Goal: Find specific page/section: Find specific page/section

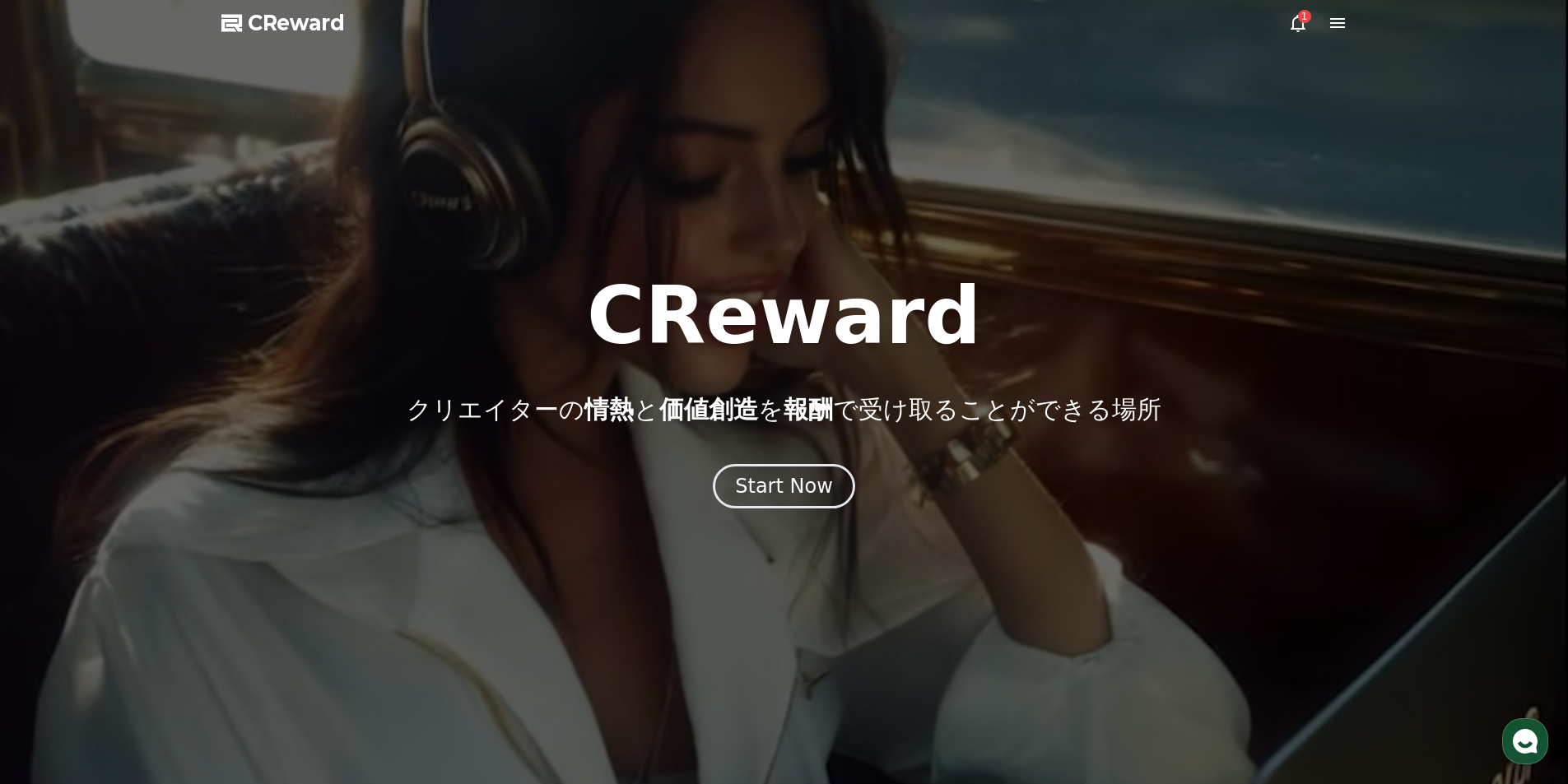
click at [1296, 19] on icon at bounding box center [1298, 23] width 20 height 20
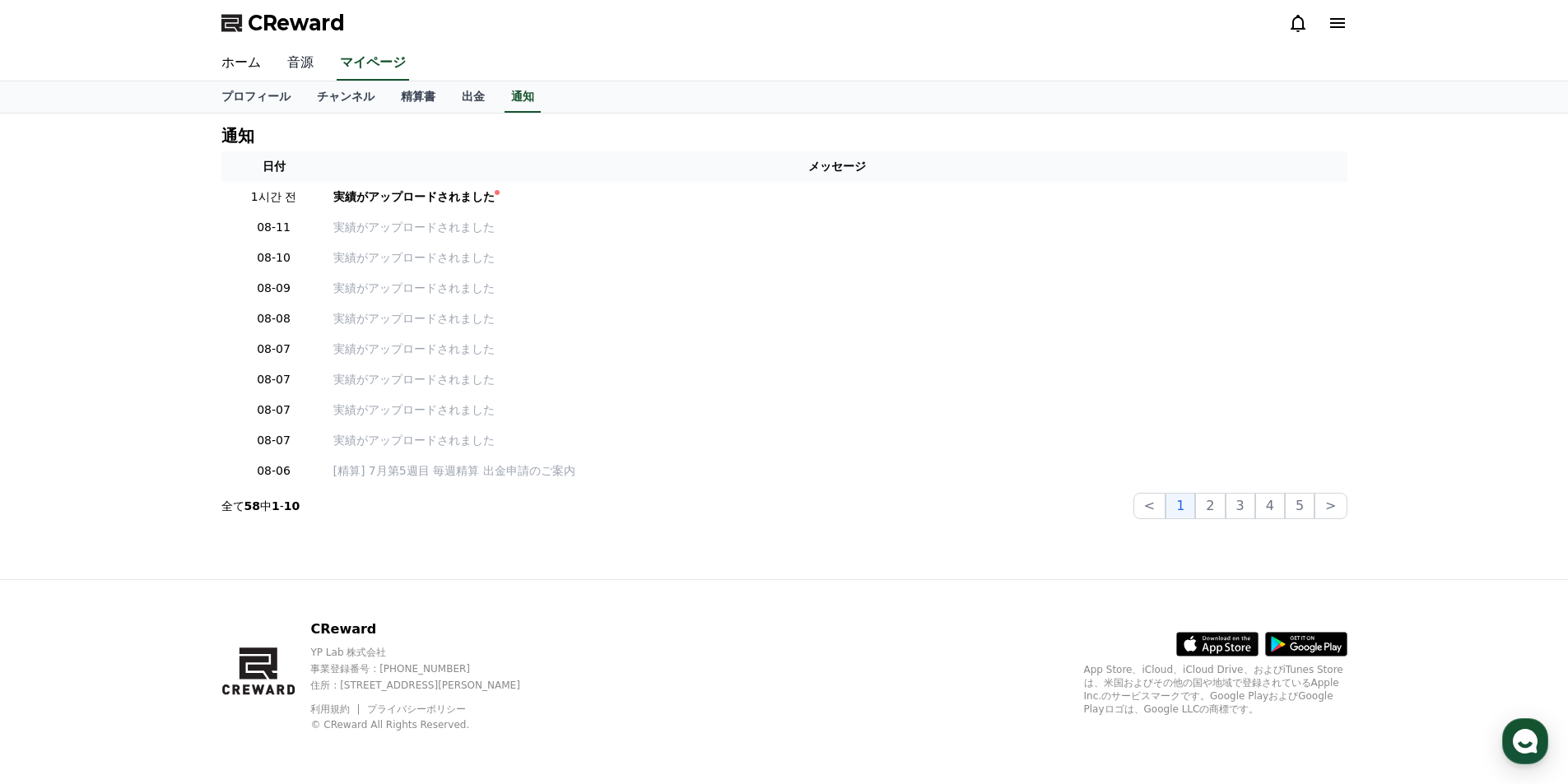
click at [296, 53] on link "音源" at bounding box center [300, 63] width 53 height 34
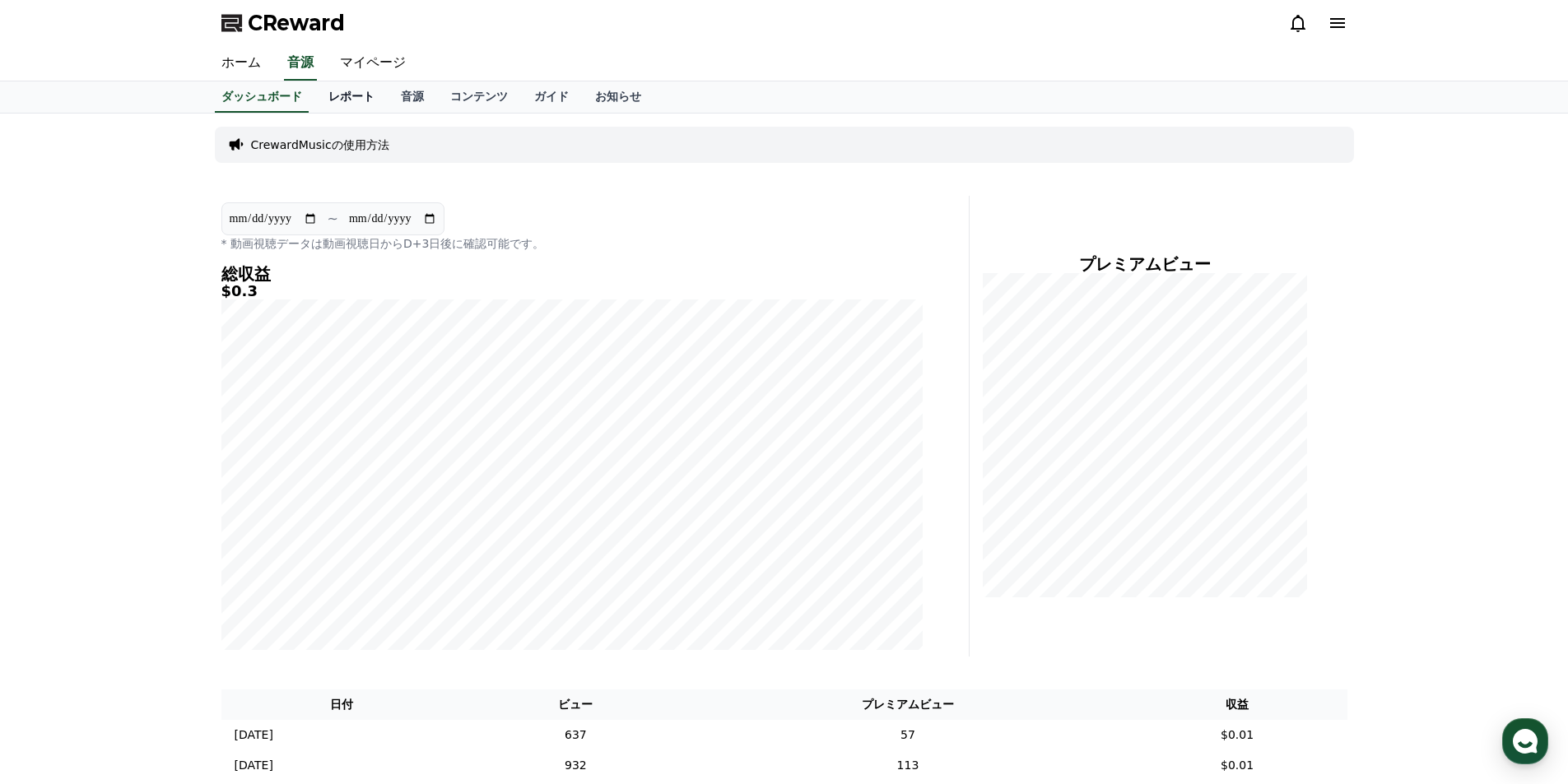
click at [320, 94] on link "レポート" at bounding box center [351, 97] width 73 height 31
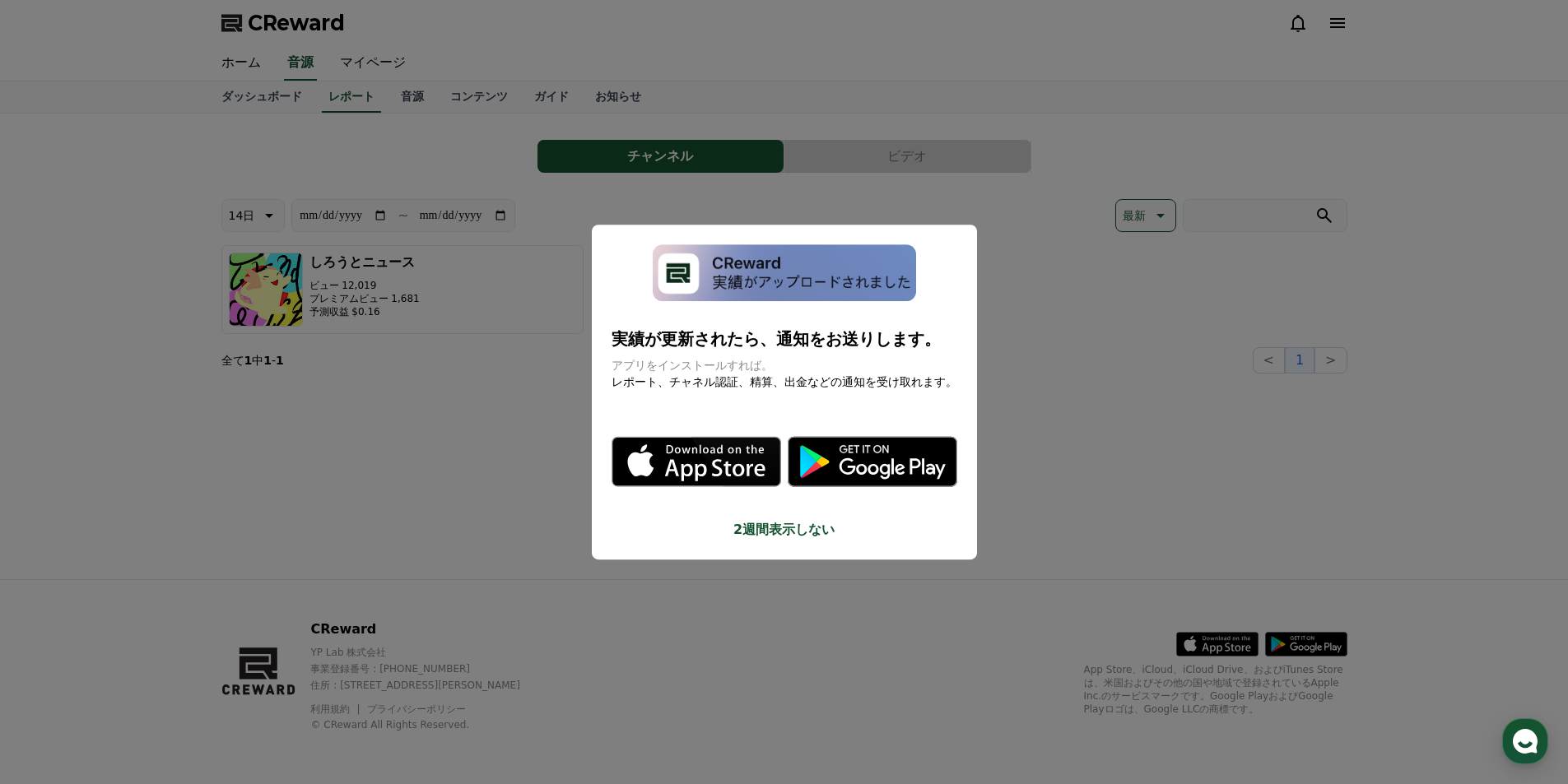
click at [369, 424] on button "close modal" at bounding box center [784, 392] width 1568 height 784
